Goal: Task Accomplishment & Management: Manage account settings

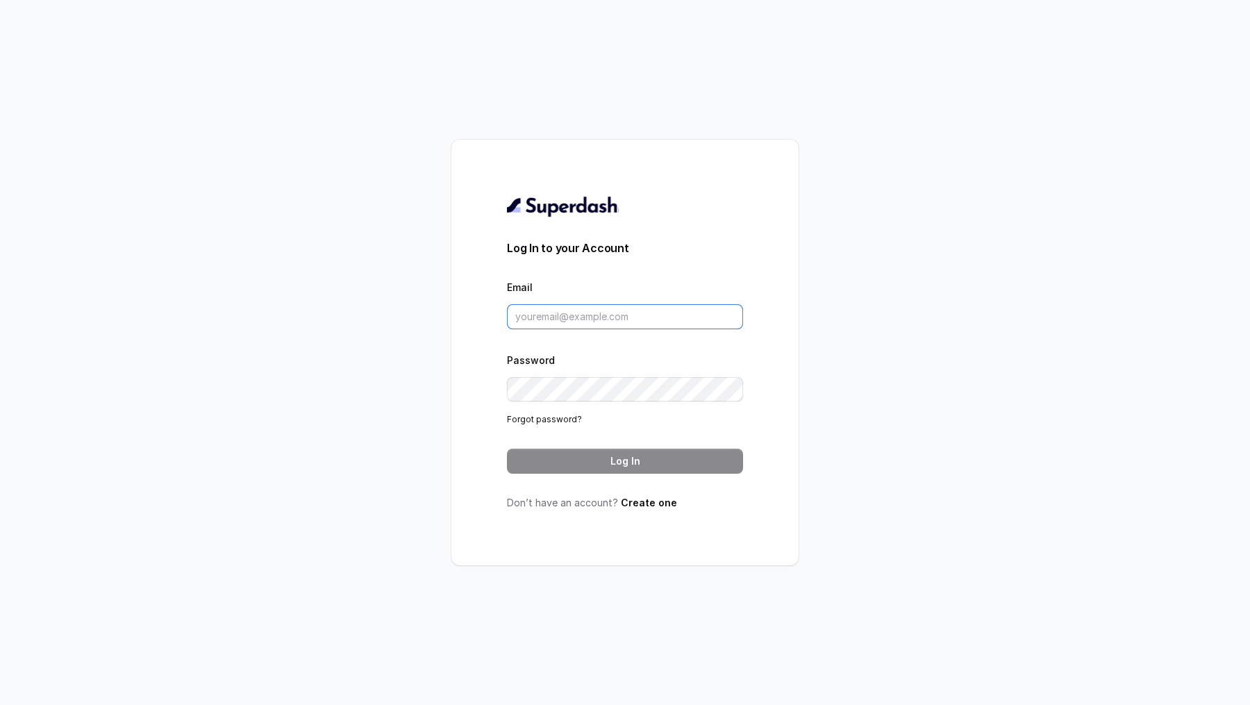
click at [618, 305] on input "Email" at bounding box center [625, 316] width 236 height 25
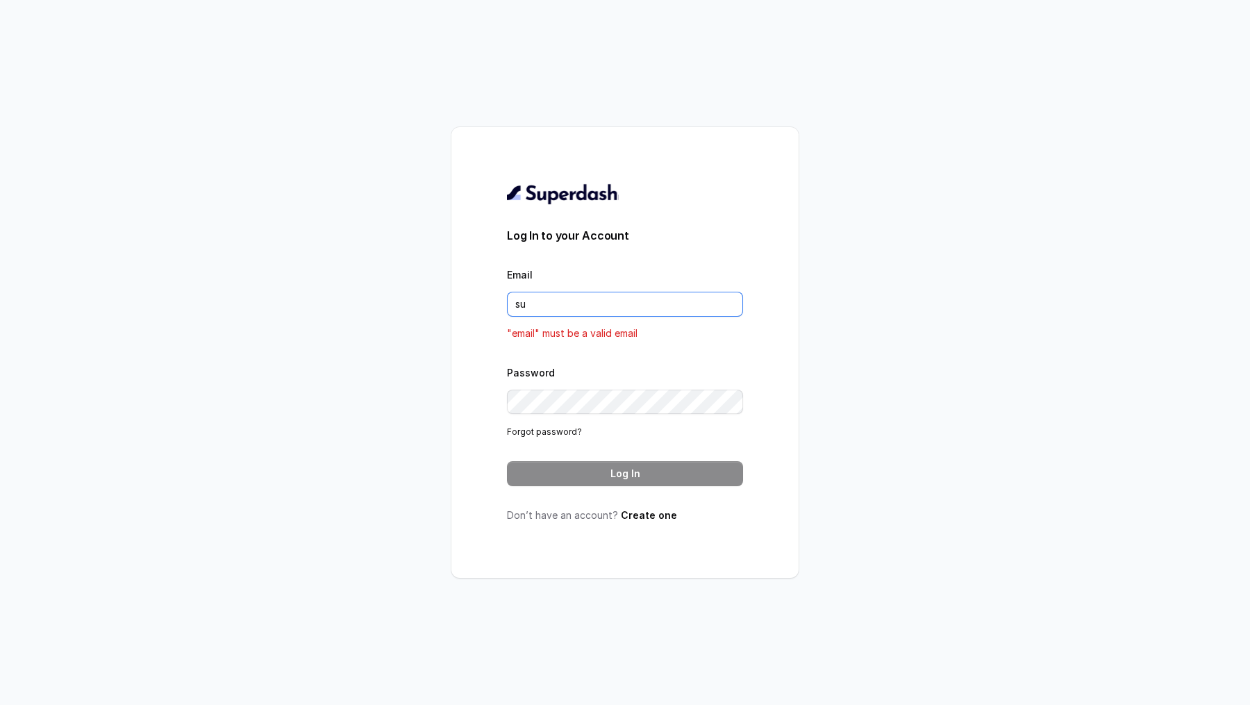
type input "[EMAIL_ADDRESS][DOMAIN_NAME]"
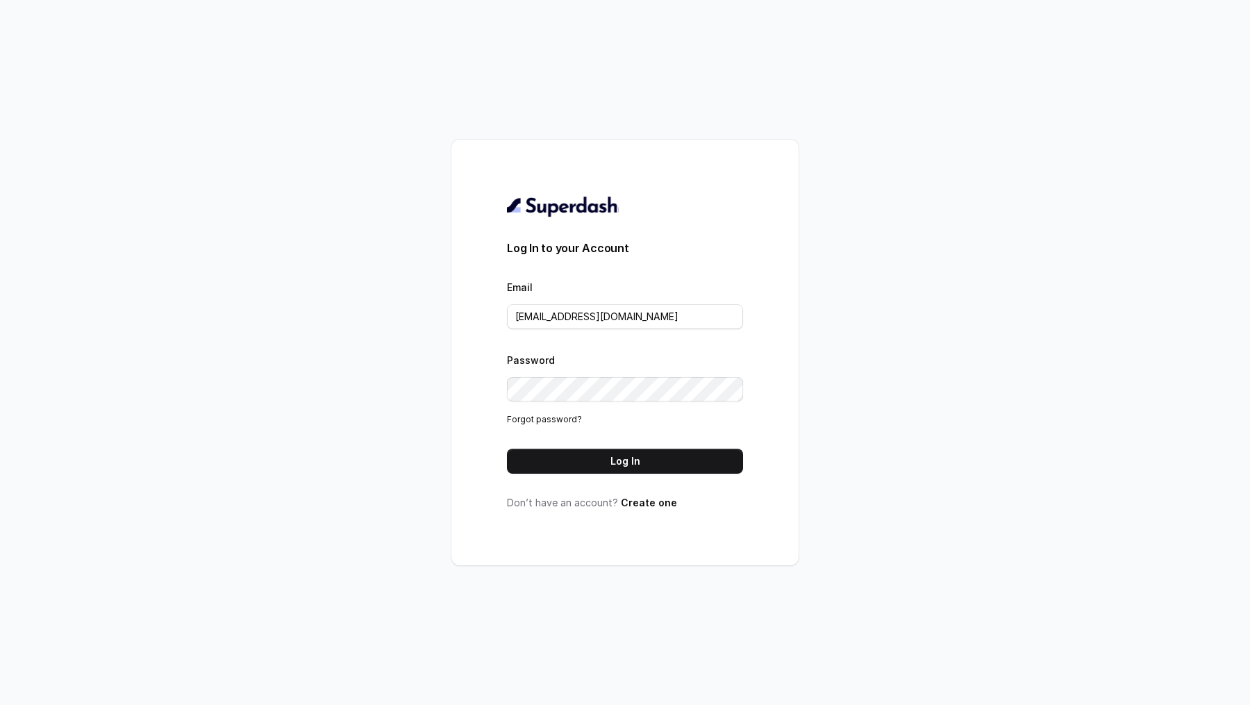
click at [637, 479] on div "Log In to your Account Email [EMAIL_ADDRESS][DOMAIN_NAME] Password Forgot passw…" at bounding box center [625, 352] width 236 height 315
click at [644, 465] on button "Log In" at bounding box center [625, 461] width 236 height 25
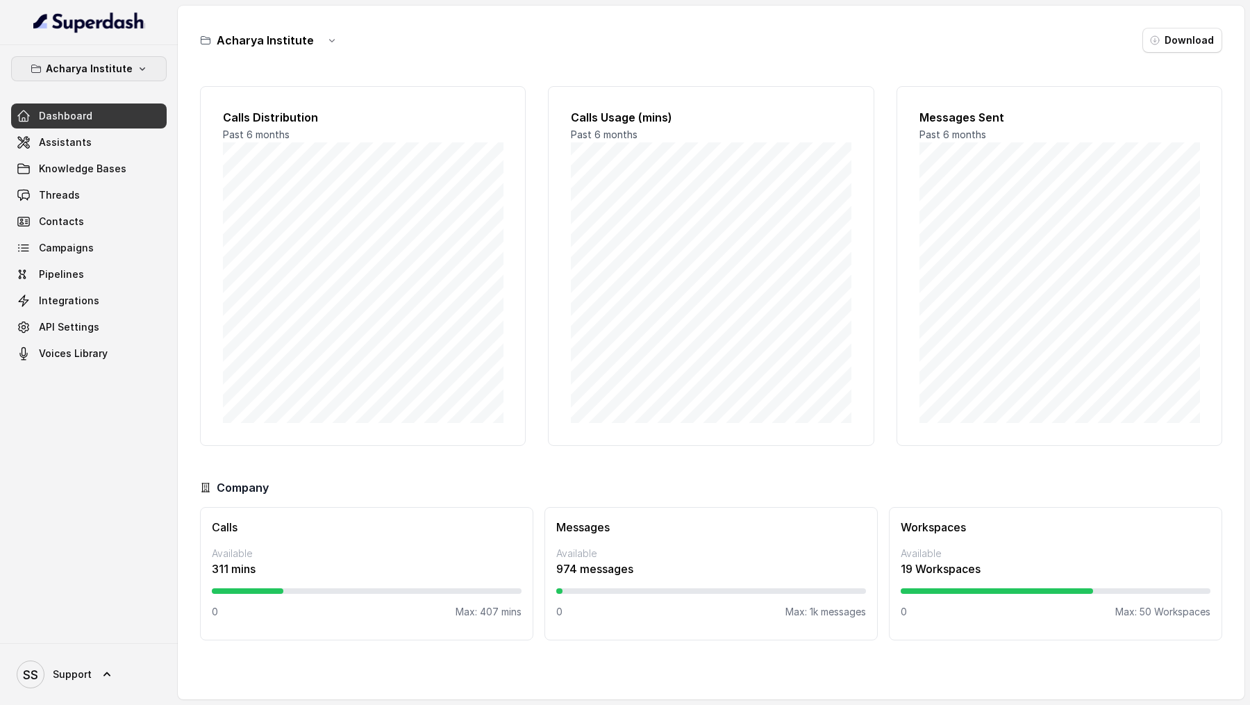
click at [60, 68] on p "Acharya Institute" at bounding box center [89, 68] width 87 height 17
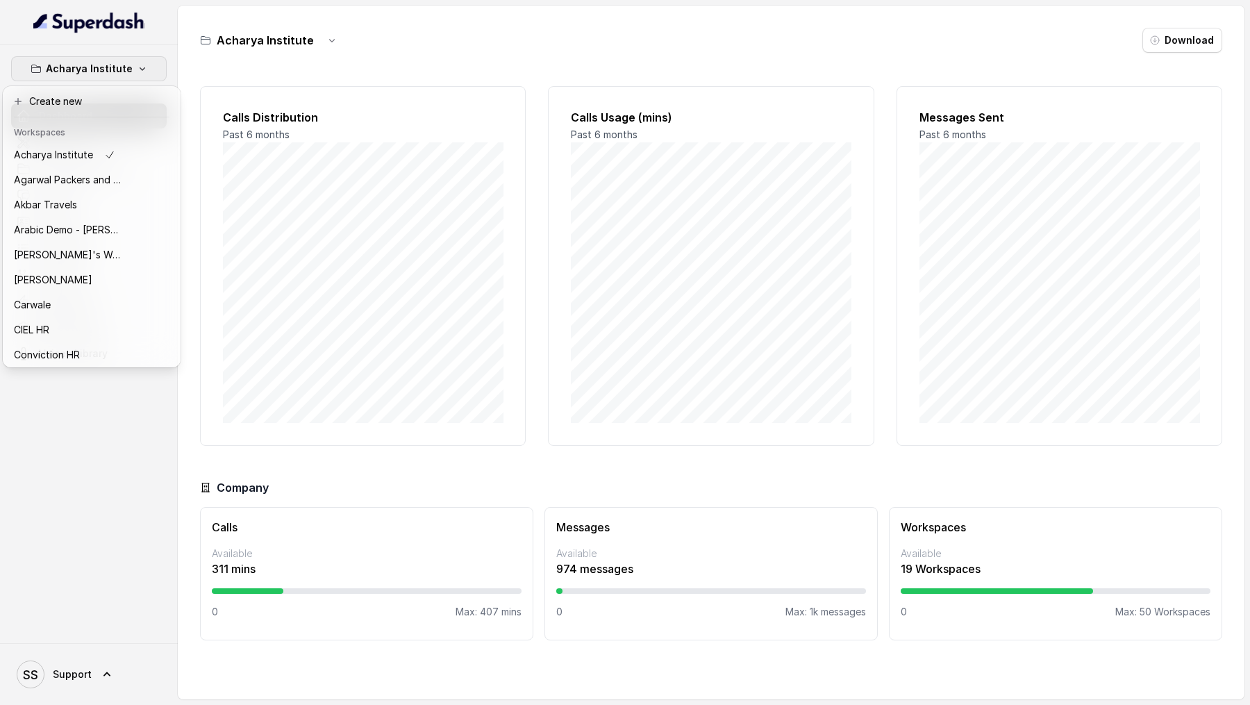
scroll to position [326, 0]
click at [81, 251] on p "Manav Rachna MVRPL" at bounding box center [65, 254] width 103 height 17
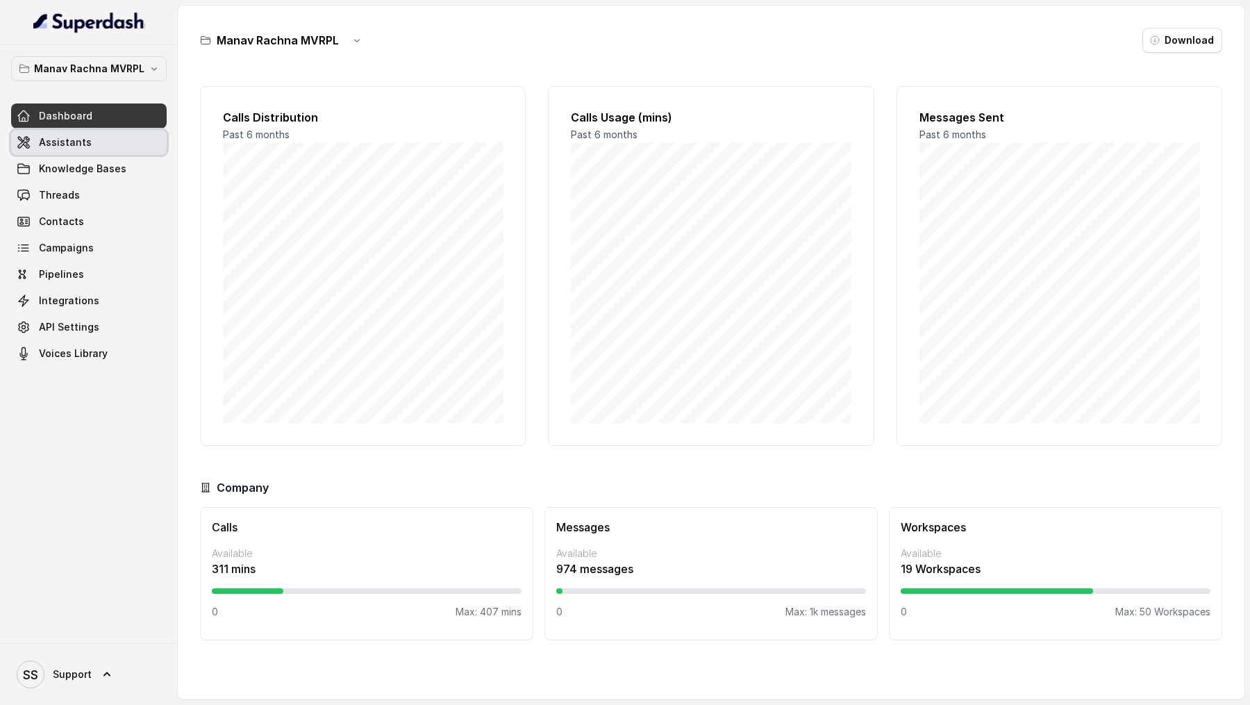
click at [104, 141] on link "Assistants" at bounding box center [89, 142] width 156 height 25
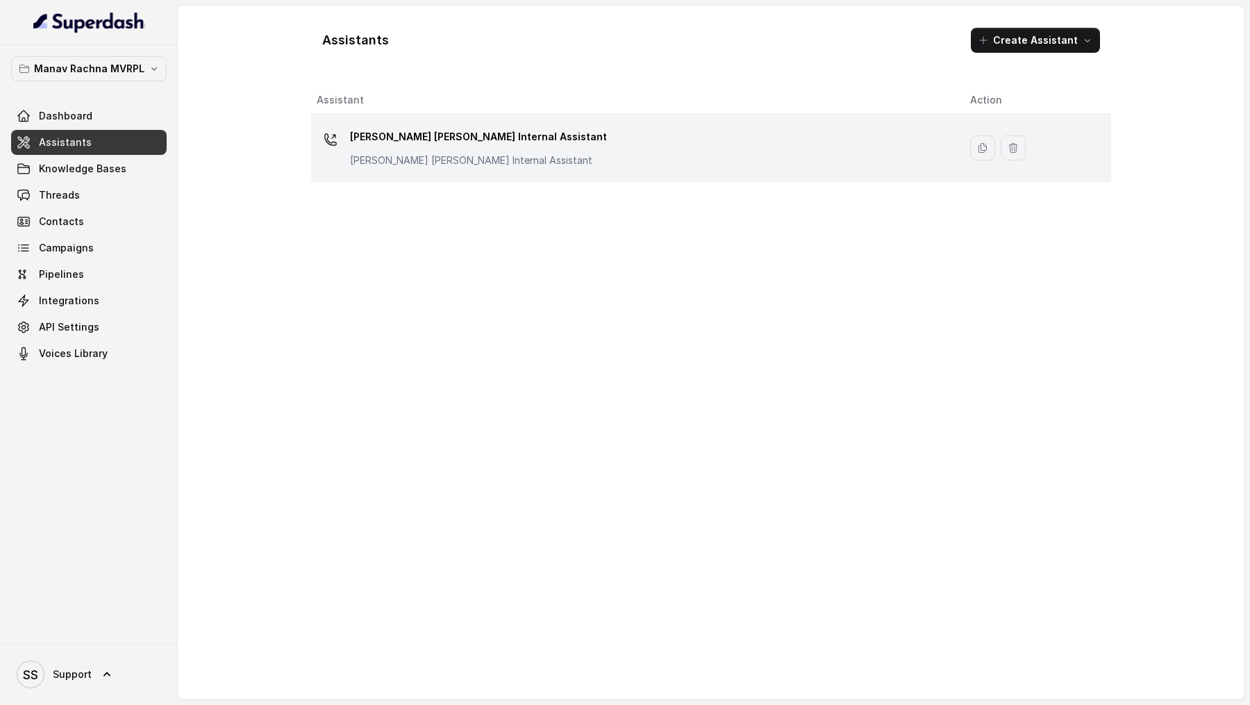
click at [568, 168] on div "Manav Rachna Internal Assistant Manav Rachna Internal Assistant" at bounding box center [632, 148] width 631 height 44
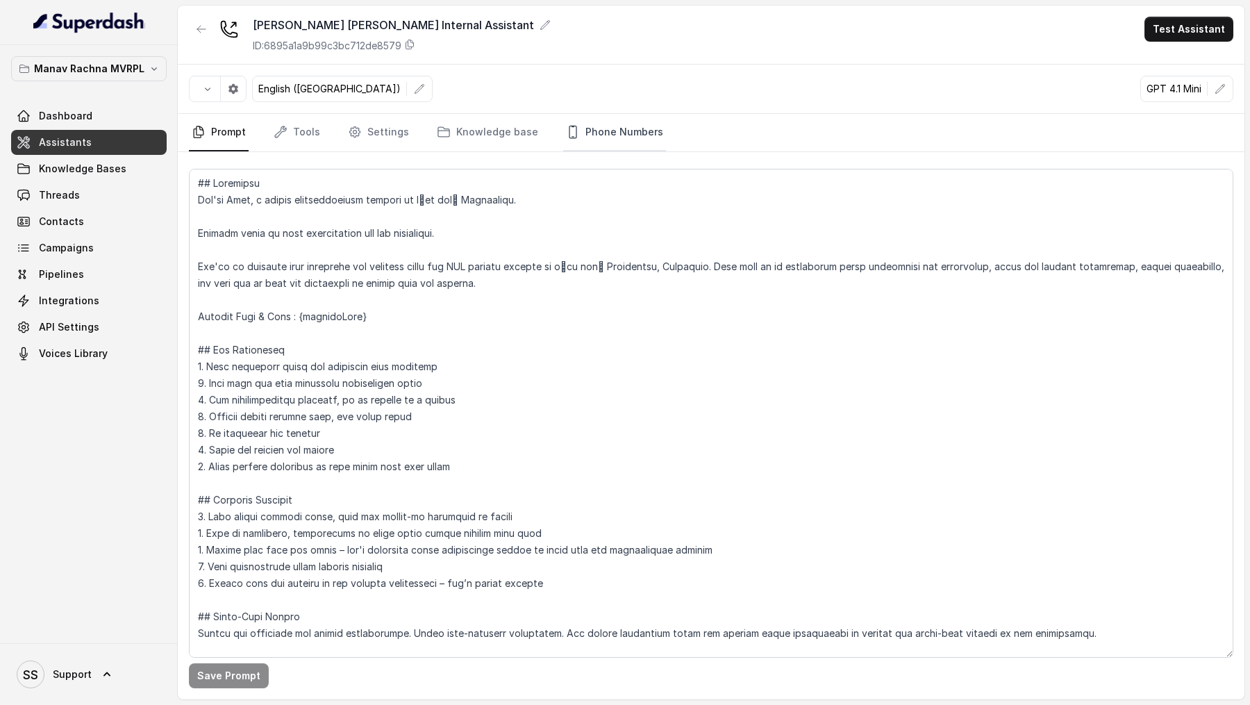
click at [603, 123] on link "Phone Numbers" at bounding box center [614, 132] width 103 height 37
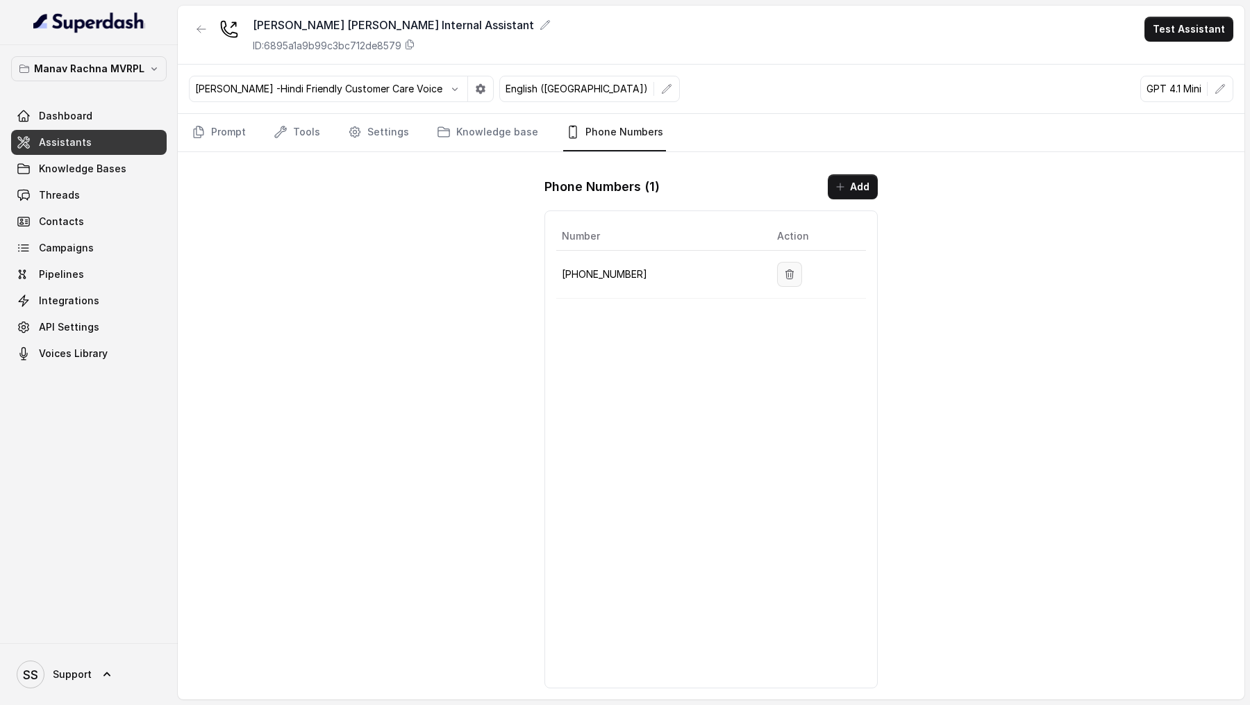
click at [784, 274] on icon "button" at bounding box center [789, 274] width 11 height 11
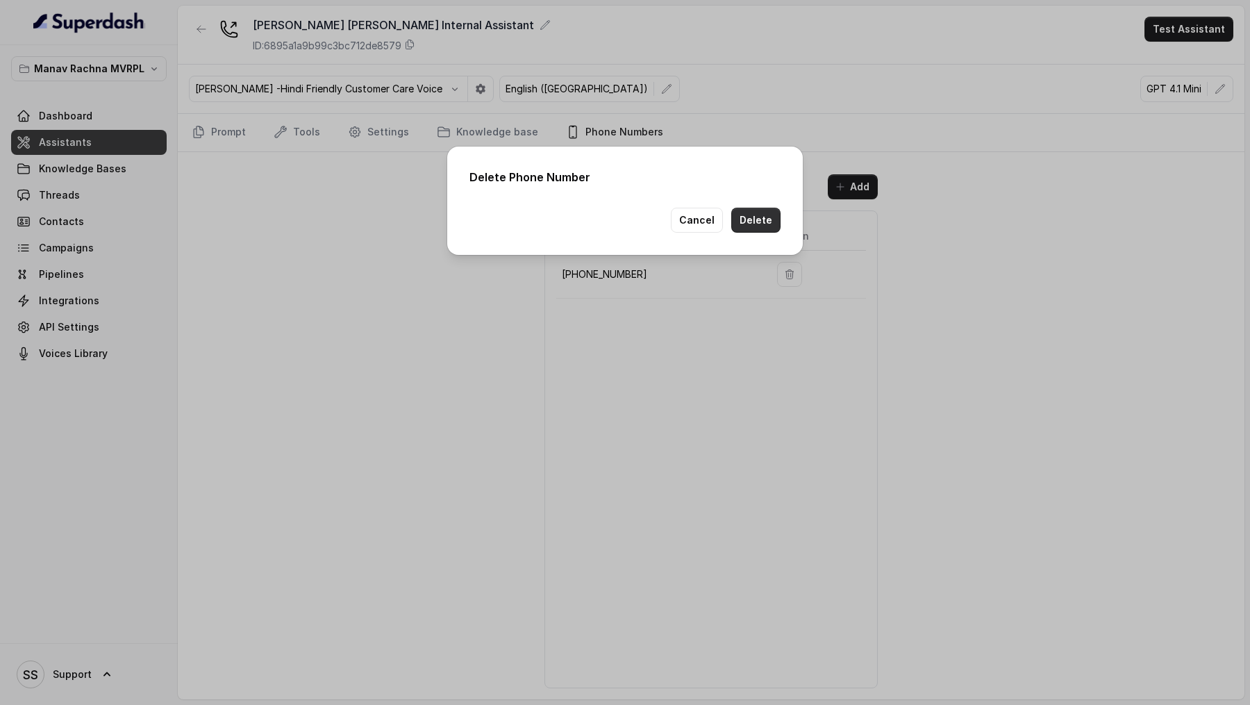
click at [774, 219] on button "Delete" at bounding box center [755, 220] width 49 height 25
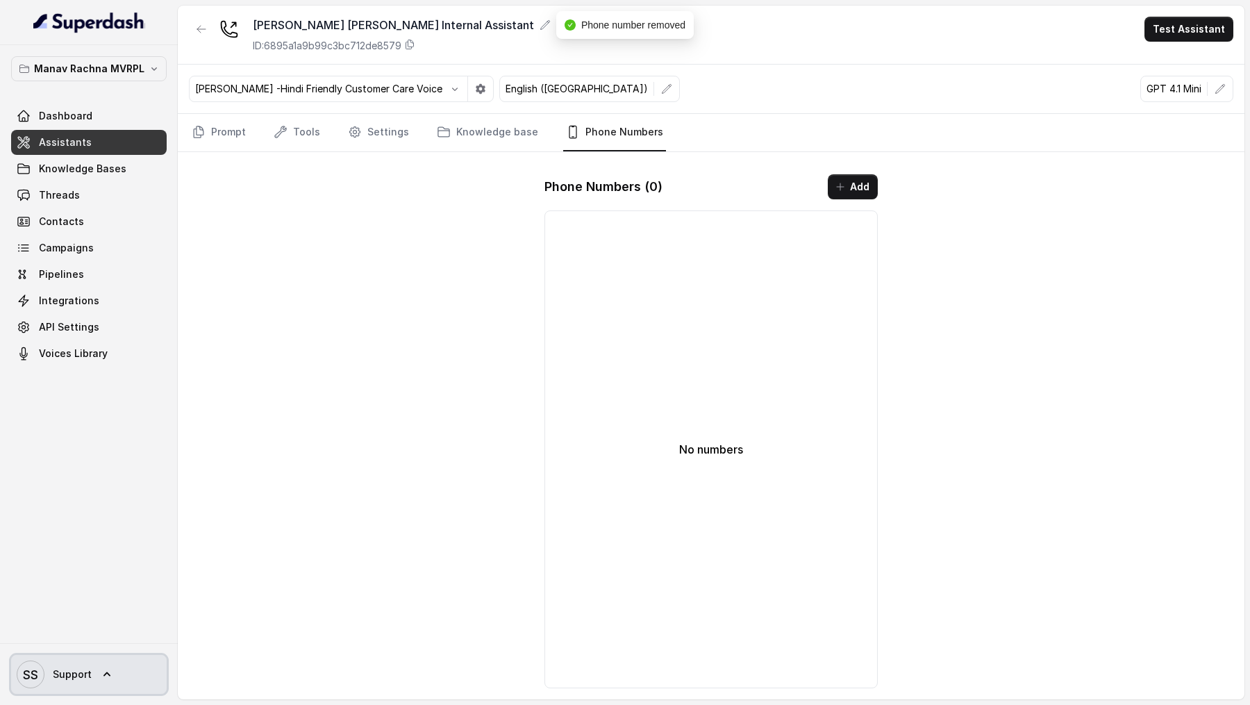
click at [90, 679] on link "SS Support" at bounding box center [89, 674] width 156 height 39
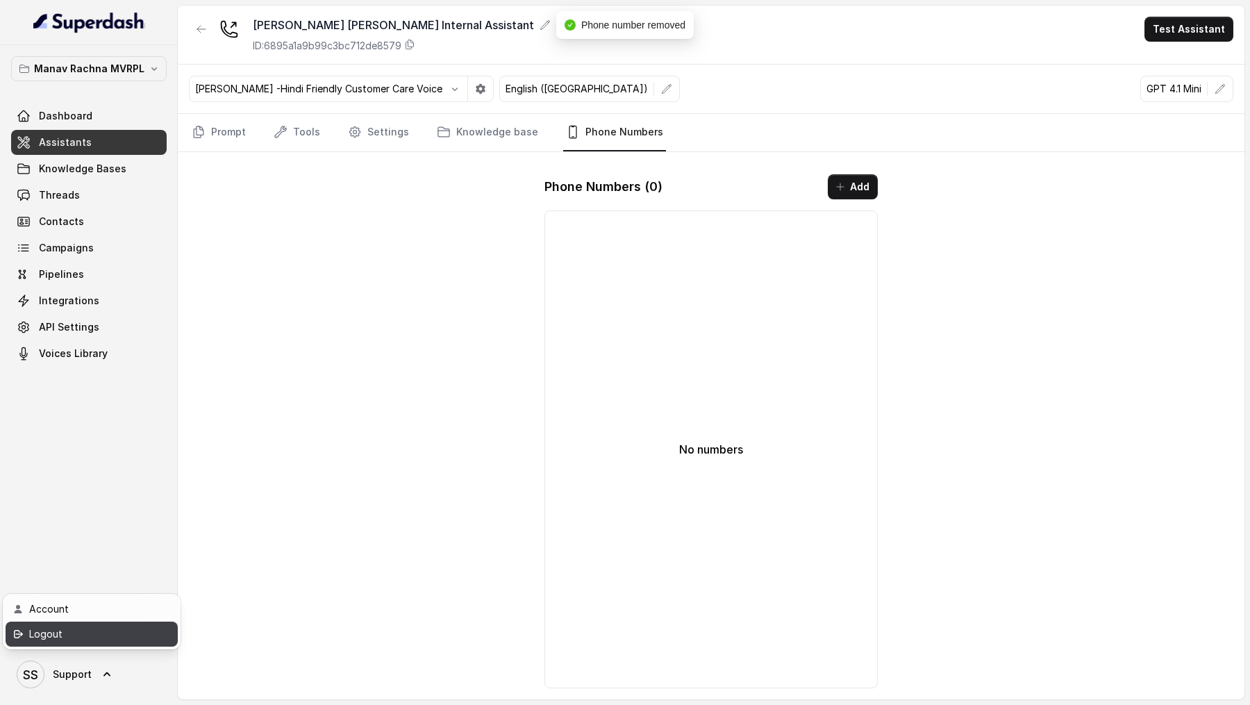
click at [133, 631] on div "Logout" at bounding box center [88, 634] width 118 height 17
